Goal: Task Accomplishment & Management: Complete application form

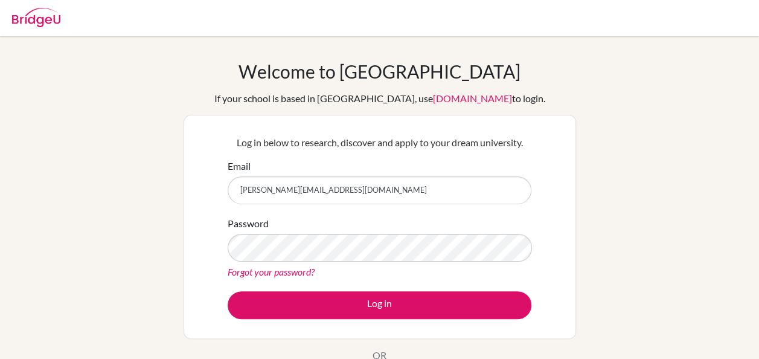
click at [228, 291] on button "Log in" at bounding box center [380, 305] width 304 height 28
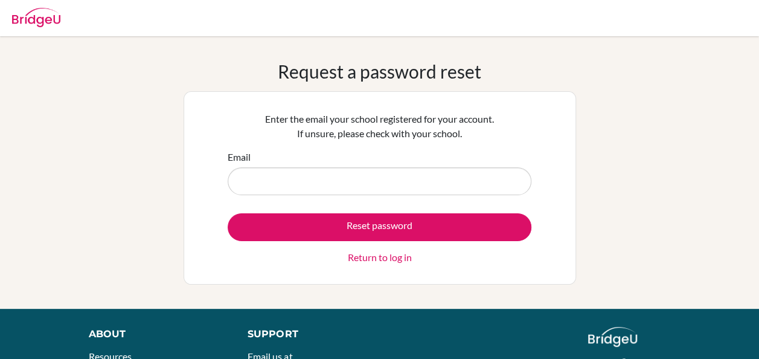
click at [272, 182] on input "Email" at bounding box center [380, 181] width 304 height 28
type input "reharaheja@gmail.com"
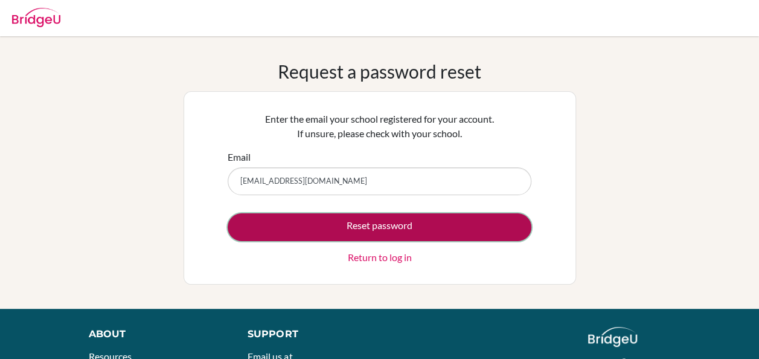
click at [255, 221] on button "Reset password" at bounding box center [380, 227] width 304 height 28
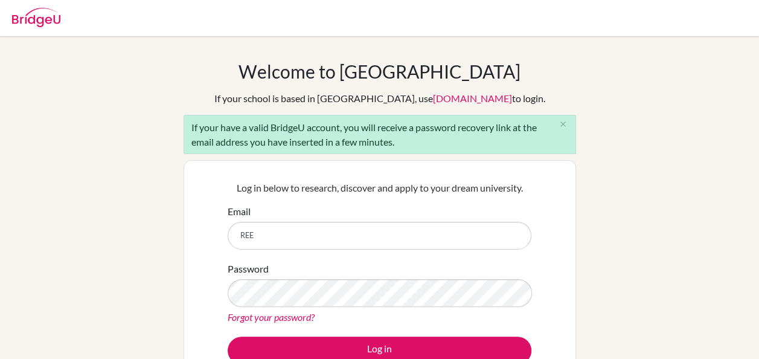
type input "[PERSON_NAME][EMAIL_ADDRESS][DOMAIN_NAME]"
click at [288, 314] on link "Forgot your password?" at bounding box center [271, 316] width 87 height 11
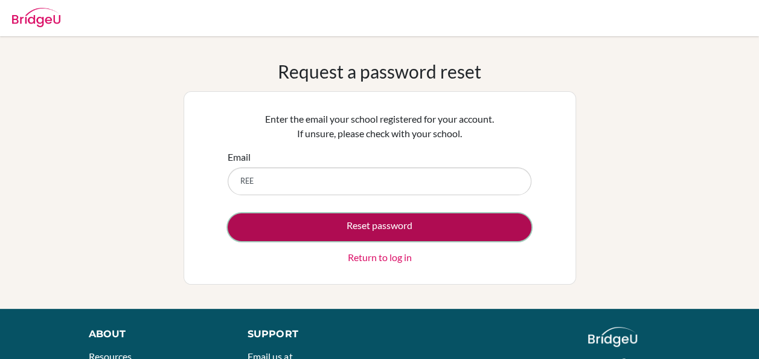
click at [489, 225] on button "Reset password" at bounding box center [380, 227] width 304 height 28
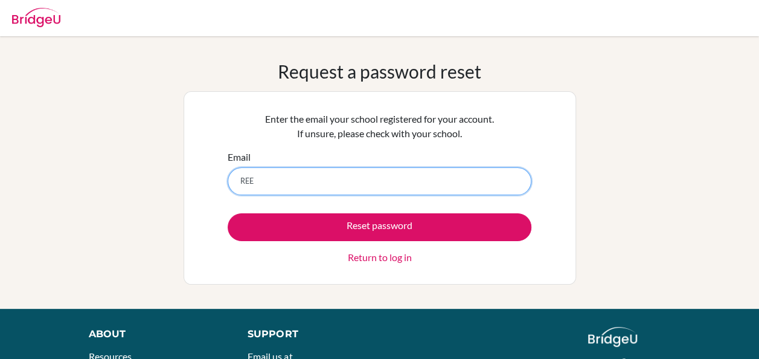
click at [355, 185] on input "REE" at bounding box center [380, 181] width 304 height 28
type input "reema@misdoha.com"
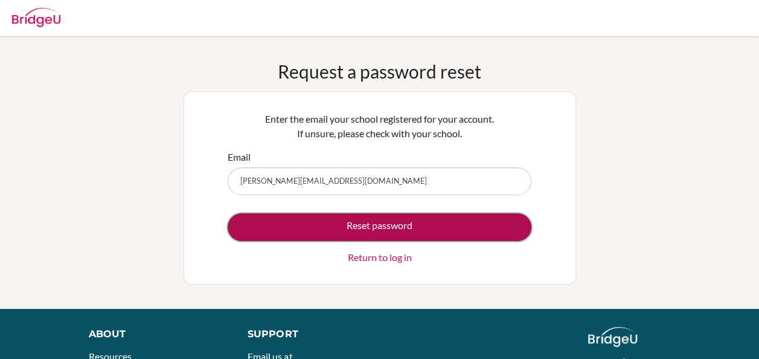
click at [315, 222] on button "Reset password" at bounding box center [380, 227] width 304 height 28
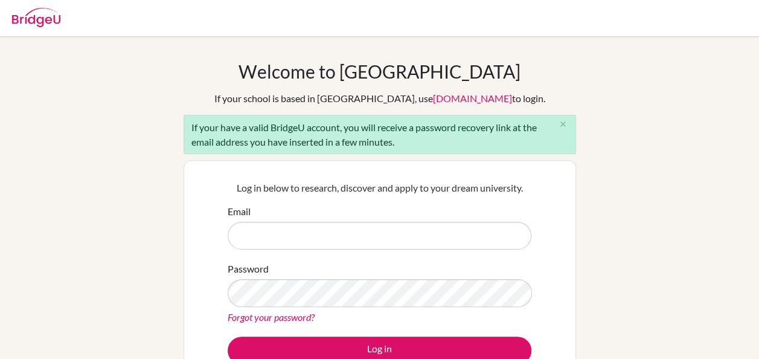
click at [255, 234] on input "Email" at bounding box center [380, 236] width 304 height 28
type input "reema@misdoha.com"
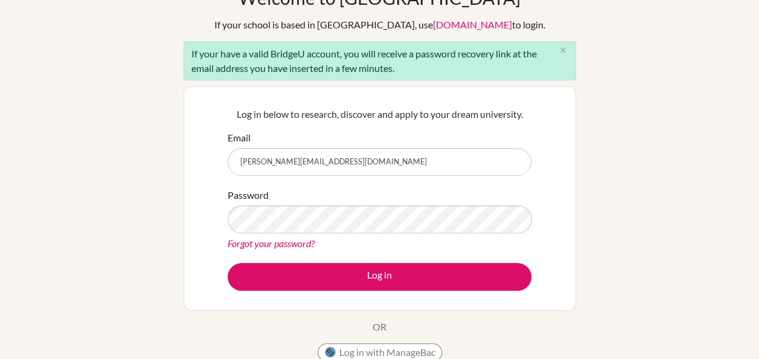
scroll to position [78, 0]
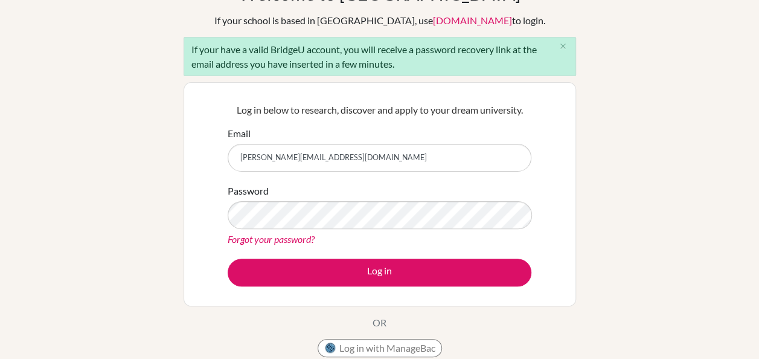
click at [268, 239] on link "Forgot your password?" at bounding box center [271, 238] width 87 height 11
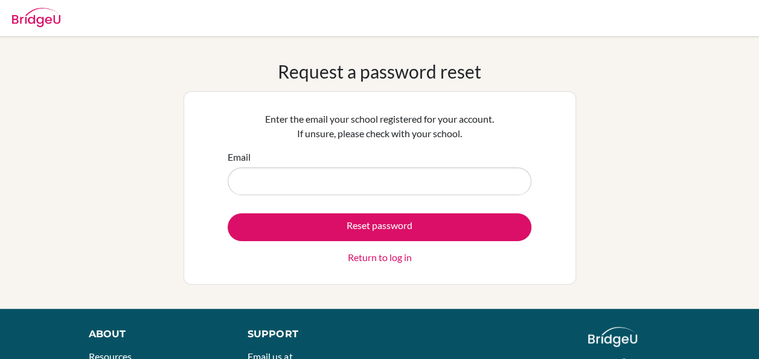
click at [294, 186] on input "Email" at bounding box center [380, 181] width 304 height 28
type input "[EMAIL_ADDRESS][DOMAIN_NAME]"
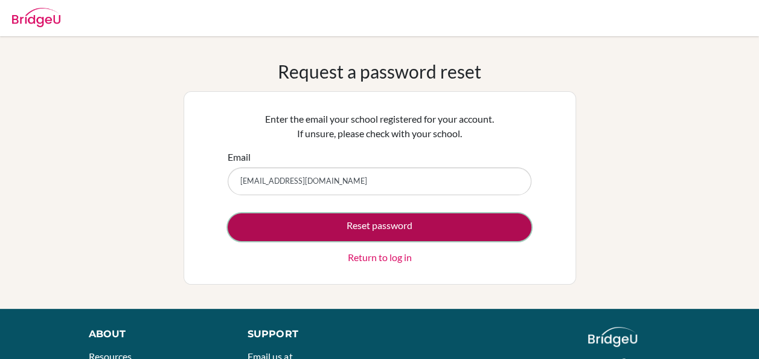
click at [314, 222] on button "Reset password" at bounding box center [380, 227] width 304 height 28
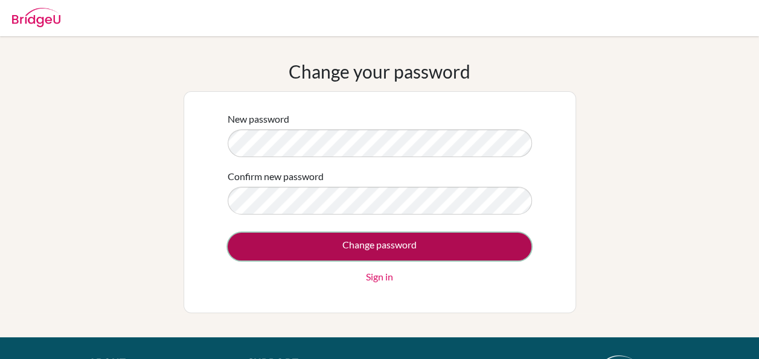
click at [292, 239] on input "Change password" at bounding box center [380, 247] width 304 height 28
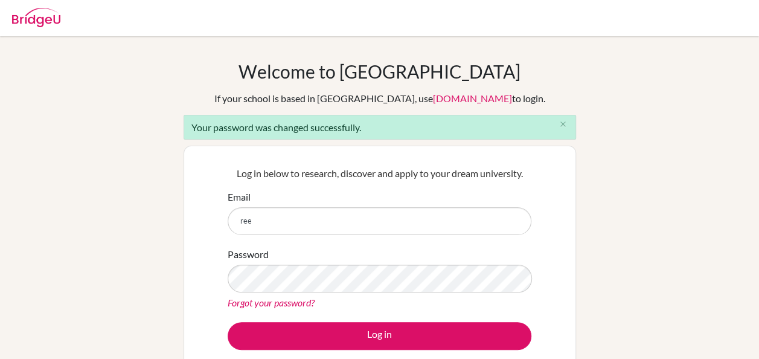
type input "reema@misdoha.com"
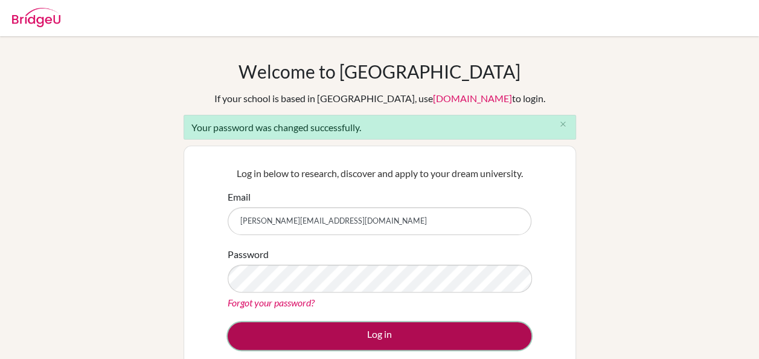
click at [283, 330] on button "Log in" at bounding box center [380, 336] width 304 height 28
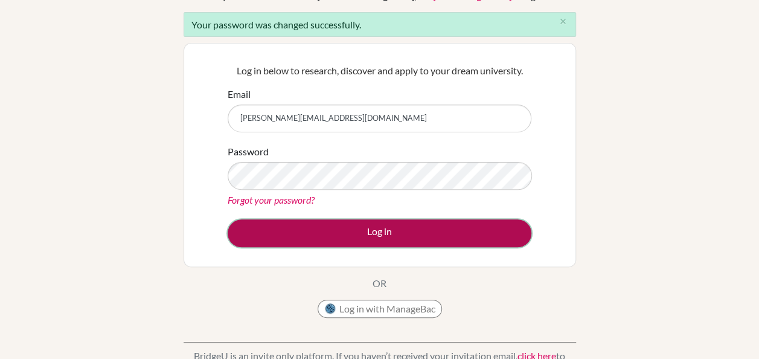
click at [372, 231] on button "Log in" at bounding box center [380, 233] width 304 height 28
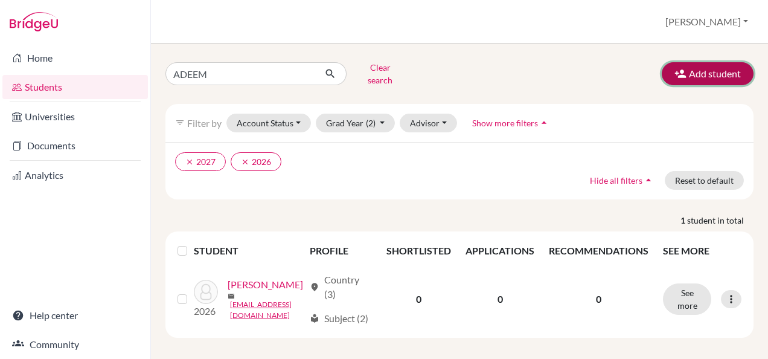
click at [702, 77] on button "Add student" at bounding box center [708, 73] width 92 height 23
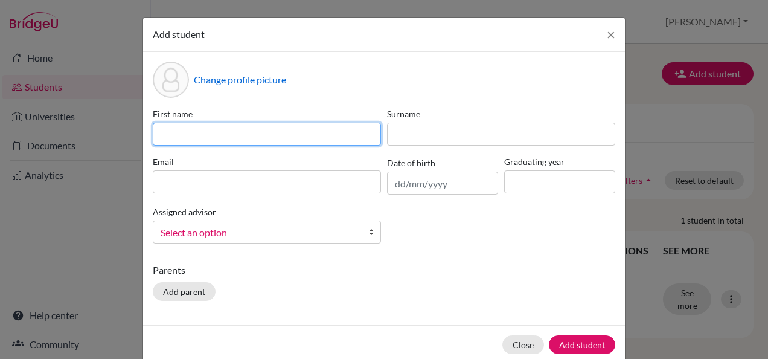
click at [258, 127] on input at bounding box center [267, 134] width 228 height 23
type input "shravan"
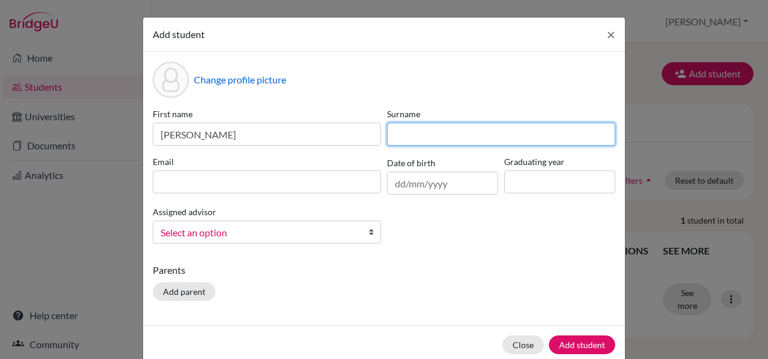
click at [414, 143] on input at bounding box center [501, 134] width 228 height 23
type input "koliyat"
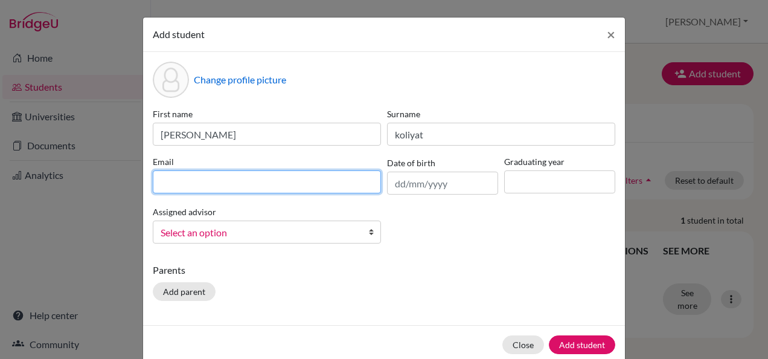
click at [316, 185] on input at bounding box center [267, 181] width 228 height 23
type input "stu505250@misdoha.com"
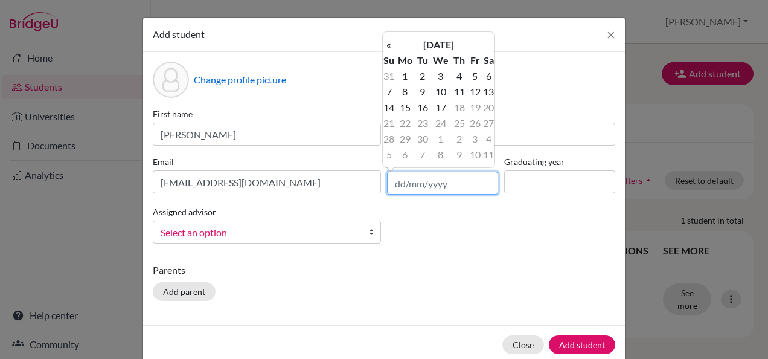
click at [438, 172] on input "text" at bounding box center [442, 183] width 111 height 23
click at [448, 44] on th "September 2025" at bounding box center [439, 45] width 88 height 16
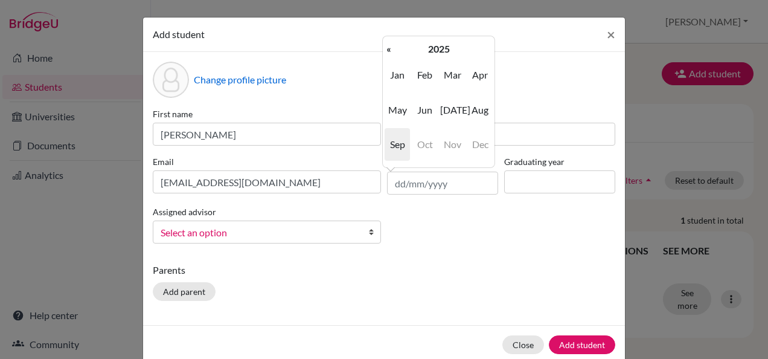
click at [448, 44] on th "2025" at bounding box center [439, 49] width 88 height 16
click at [448, 44] on th "2020-2029" at bounding box center [439, 49] width 88 height 16
click at [448, 44] on th "2000-2090" at bounding box center [439, 49] width 88 height 16
click at [393, 52] on th "«" at bounding box center [389, 49] width 12 height 16
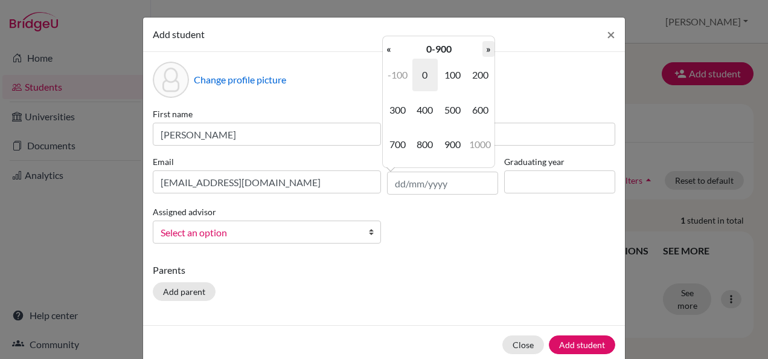
click at [486, 41] on th "»" at bounding box center [489, 49] width 12 height 16
click at [486, 41] on table "« 2000-2900 » 1900 2000 2100 2200 2300 2400 2500 2600 2700 2800 2900 3000 Today…" at bounding box center [439, 101] width 112 height 121
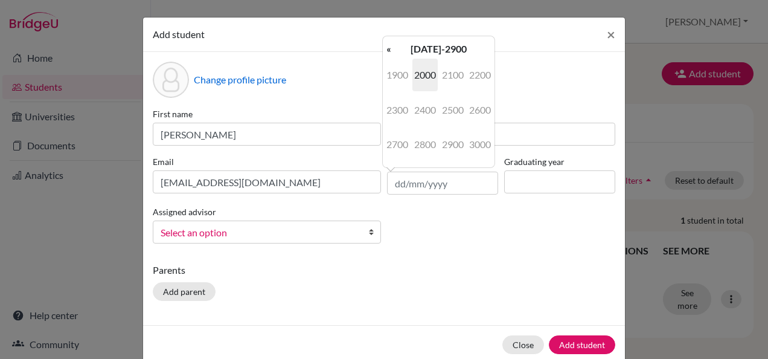
drag, startPoint x: 486, startPoint y: 41, endPoint x: 432, endPoint y: 210, distance: 177.4
click at [432, 210] on body "Home Students Universities Documents Analytics Help center Community Students o…" at bounding box center [384, 179] width 768 height 359
click at [420, 174] on input "text" at bounding box center [442, 183] width 111 height 23
type input "21101"
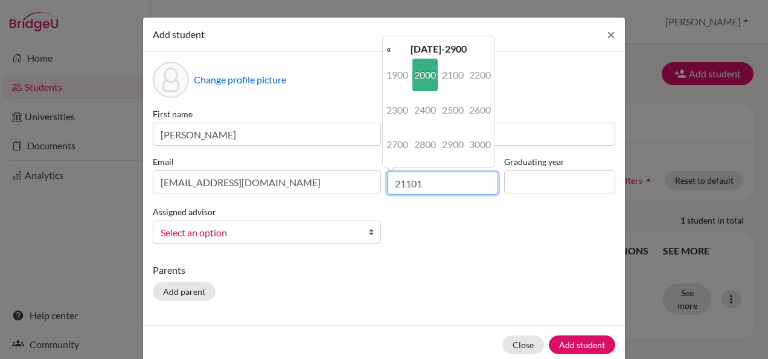
click at [420, 174] on input "21101" at bounding box center [442, 183] width 111 height 23
type input "2"
type input "21/10/2010"
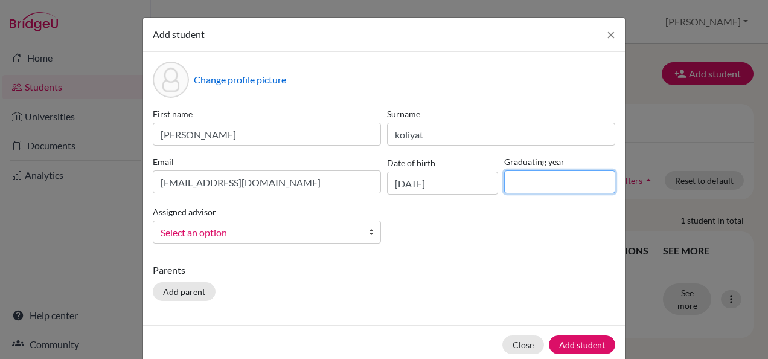
click at [512, 176] on input at bounding box center [559, 181] width 111 height 23
type input "2027"
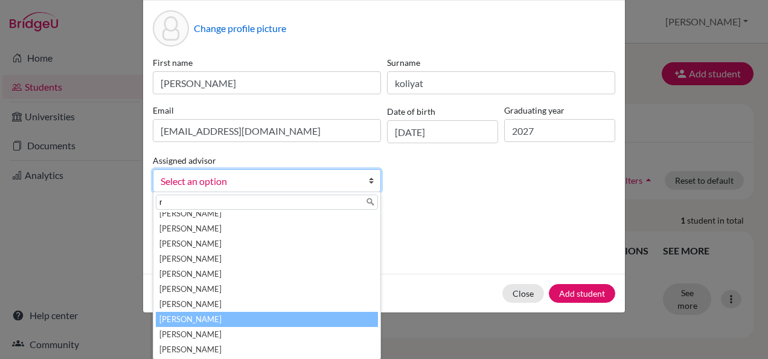
scroll to position [21, 0]
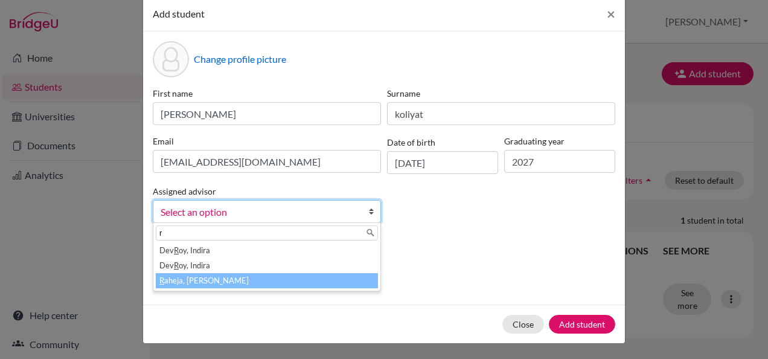
type input "r"
click at [225, 275] on li "R aheja, Reema" at bounding box center [267, 280] width 222 height 15
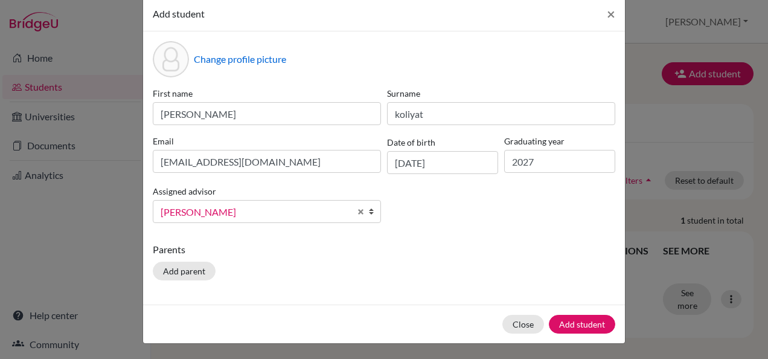
click at [225, 275] on div "Parents Add parent" at bounding box center [384, 263] width 463 height 43
click at [172, 265] on button "Add parent" at bounding box center [184, 271] width 63 height 19
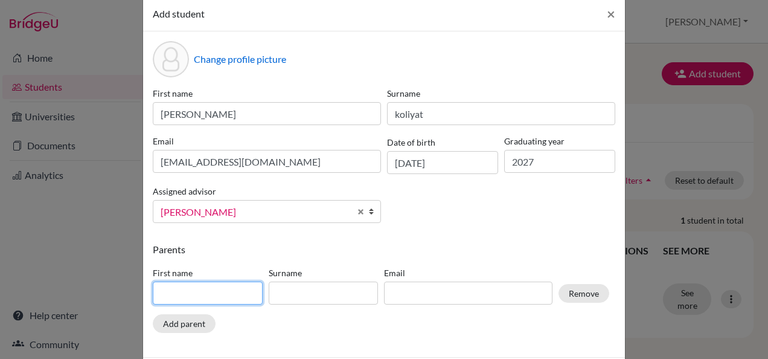
click at [179, 290] on input at bounding box center [208, 292] width 110 height 23
type input "satheesan"
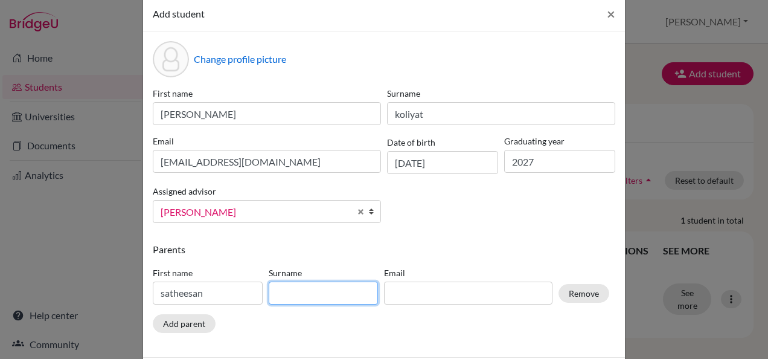
click at [295, 288] on input at bounding box center [324, 292] width 110 height 23
type input "koliyat"
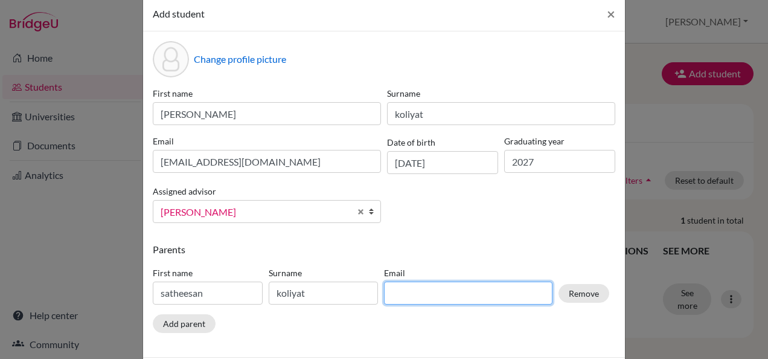
click at [389, 294] on input at bounding box center [468, 292] width 169 height 23
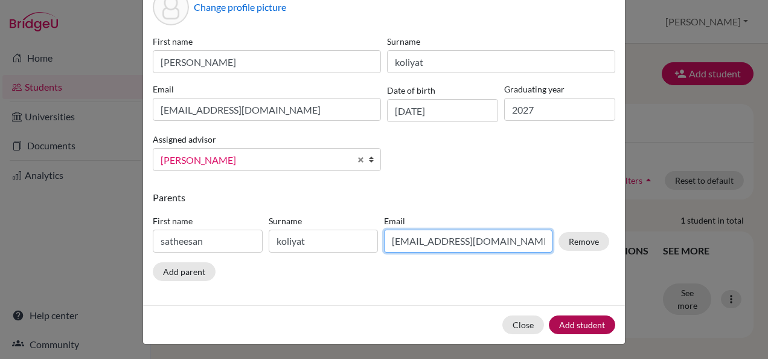
type input "s_koliyat@yahoo.com"
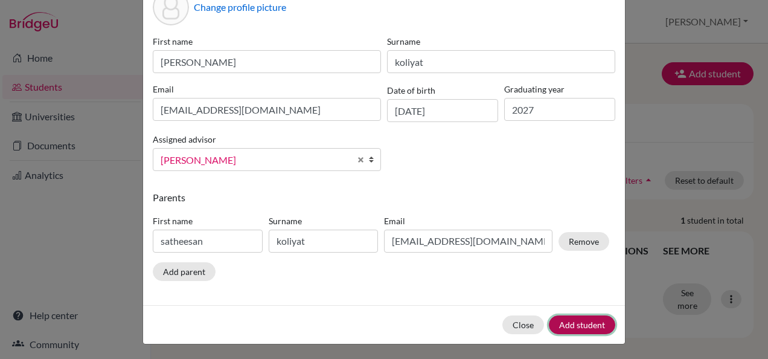
click at [588, 325] on button "Add student" at bounding box center [582, 324] width 66 height 19
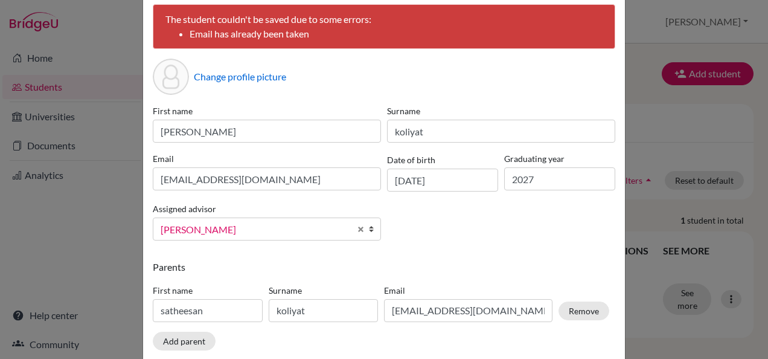
scroll to position [127, 0]
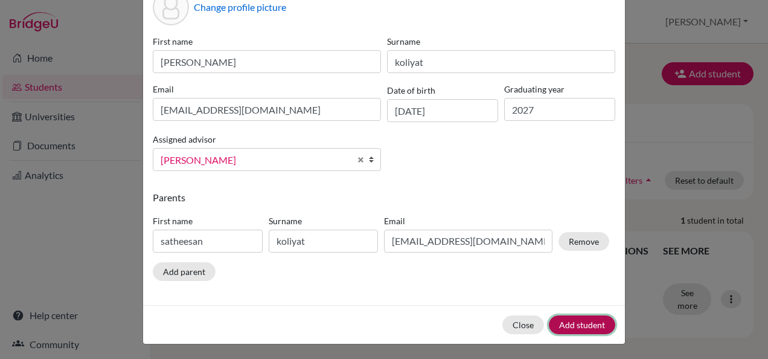
click at [573, 316] on button "Add student" at bounding box center [582, 324] width 66 height 19
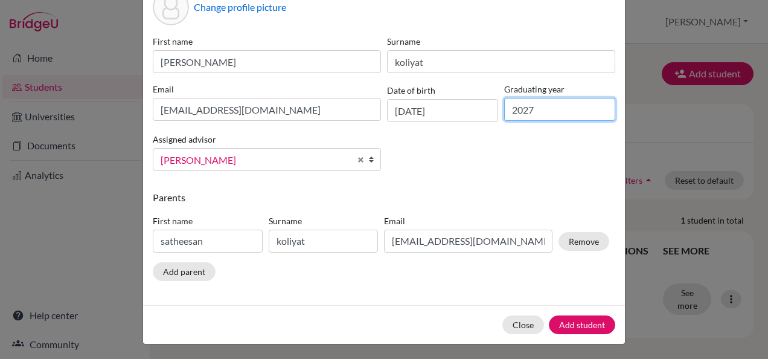
click at [564, 106] on input "2027" at bounding box center [559, 109] width 111 height 23
type input "2028"
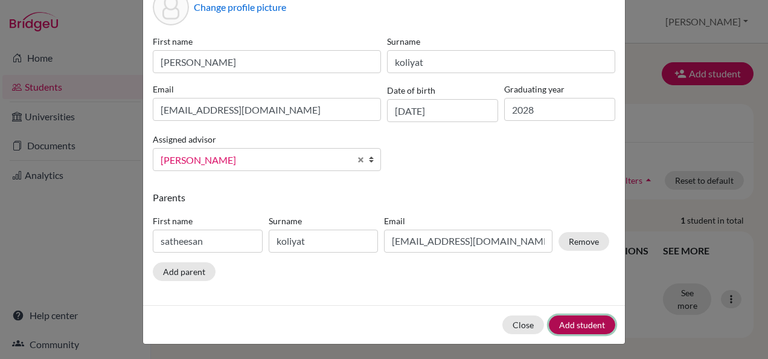
click at [576, 323] on button "Add student" at bounding box center [582, 324] width 66 height 19
